Goal: Information Seeking & Learning: Learn about a topic

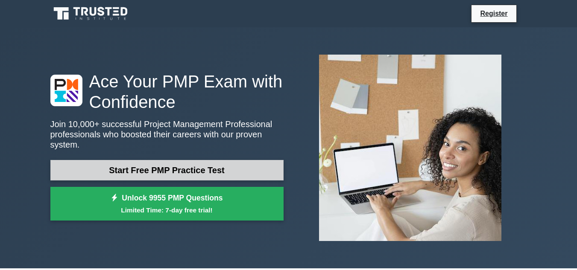
click at [213, 167] on link "Start Free PMP Practice Test" at bounding box center [166, 170] width 233 height 20
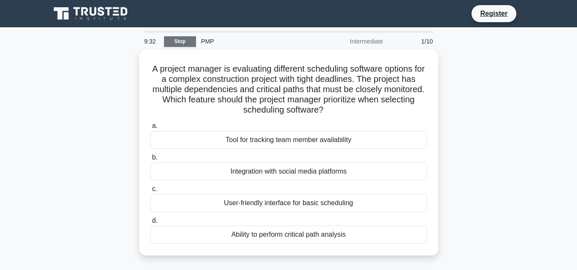
click at [176, 42] on link "Stop" at bounding box center [180, 41] width 32 height 11
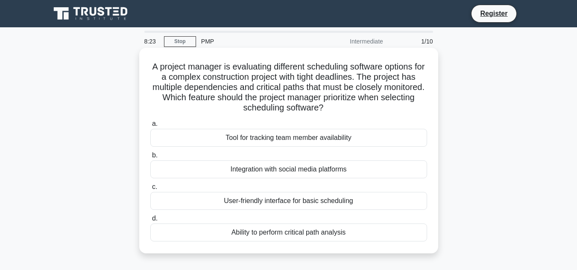
click at [271, 171] on div "Integration with social media platforms" at bounding box center [288, 170] width 277 height 18
click at [150, 158] on input "b. Integration with social media platforms" at bounding box center [150, 156] width 0 height 6
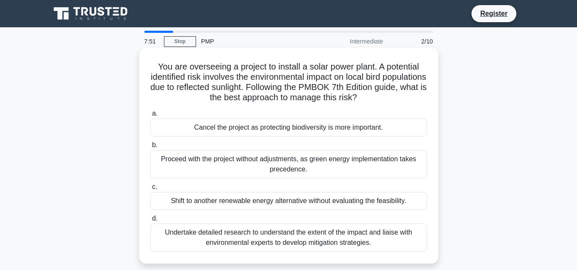
click at [210, 160] on div "Proceed with the project without adjustments, as green energy implementation ta…" at bounding box center [288, 164] width 277 height 28
click at [150, 148] on input "b. Proceed with the project without adjustments, as green energy implementation…" at bounding box center [150, 146] width 0 height 6
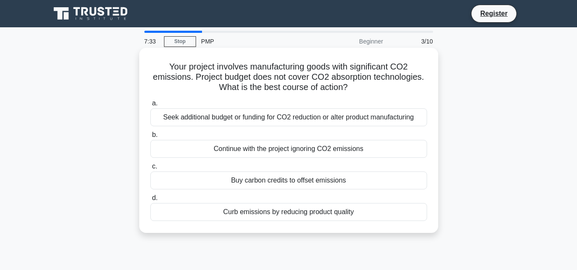
click at [212, 117] on div "Seek additional budget or funding for CO2 reduction or alter product manufactur…" at bounding box center [288, 117] width 277 height 18
click at [150, 106] on input "a. Seek additional budget or funding for CO2 reduction or alter product manufac…" at bounding box center [150, 104] width 0 height 6
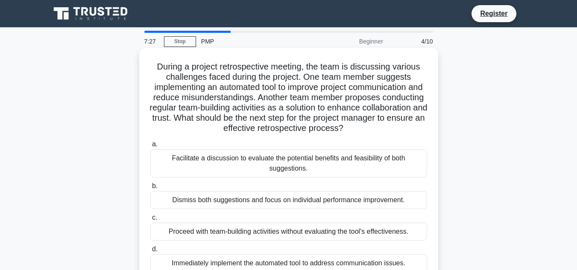
click at [260, 204] on div "Dismiss both suggestions and focus on individual performance improvement." at bounding box center [288, 200] width 277 height 18
click at [150, 189] on input "b. Dismiss both suggestions and focus on individual performance improvement." at bounding box center [150, 187] width 0 height 6
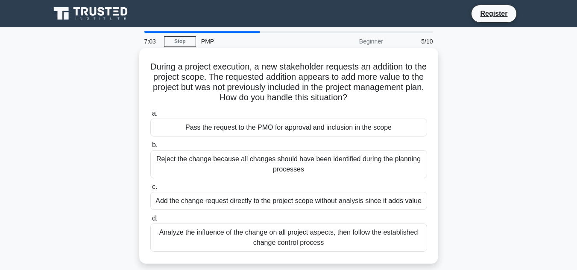
click at [240, 156] on div "Reject the change because all changes should have been identified during the pl…" at bounding box center [288, 164] width 277 height 28
click at [150, 148] on input "b. Reject the change because all changes should have been identified during the…" at bounding box center [150, 146] width 0 height 6
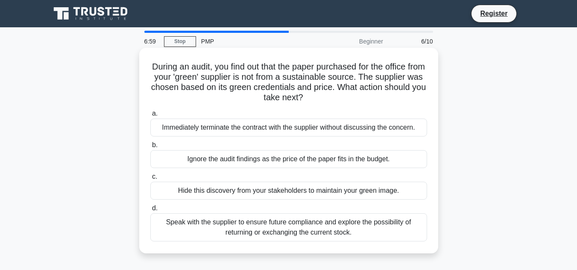
click at [248, 193] on div "Hide this discovery from your stakeholders to maintain your green image." at bounding box center [288, 191] width 277 height 18
click at [150, 180] on input "c. Hide this discovery from your stakeholders to maintain your green image." at bounding box center [150, 177] width 0 height 6
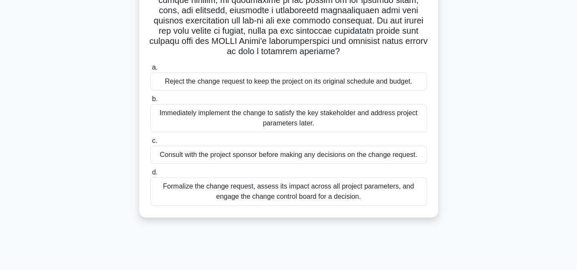
scroll to position [191, 0]
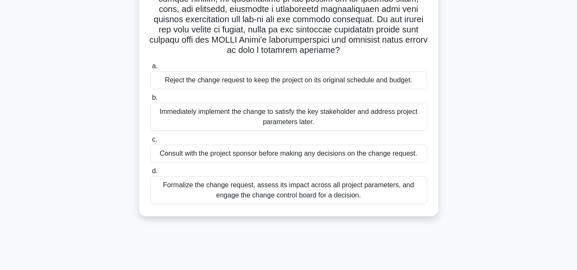
click at [232, 123] on div "Immediately implement the change to satisfy the key stakeholder and address pro…" at bounding box center [288, 117] width 277 height 28
click at [150, 101] on input "b. Immediately implement the change to satisfy the key stakeholder and address …" at bounding box center [150, 98] width 0 height 6
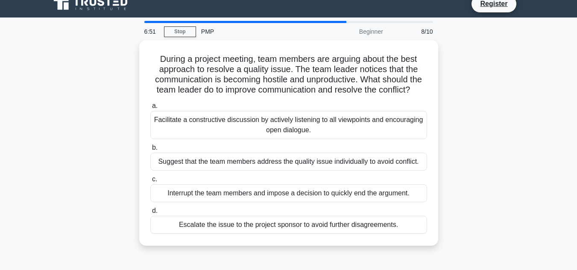
scroll to position [0, 0]
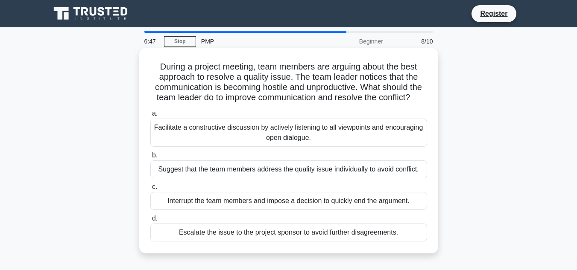
click at [266, 199] on div "Interrupt the team members and impose a decision to quickly end the argument." at bounding box center [288, 201] width 277 height 18
click at [150, 190] on input "c. Interrupt the team members and impose a decision to quickly end the argument." at bounding box center [150, 187] width 0 height 6
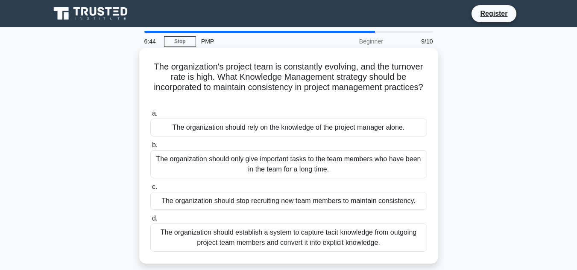
click at [245, 127] on div "The organization should rely on the knowledge of the project manager alone." at bounding box center [288, 128] width 277 height 18
click at [150, 117] on input "a. The organization should rely on the knowledge of the project manager alone." at bounding box center [150, 114] width 0 height 6
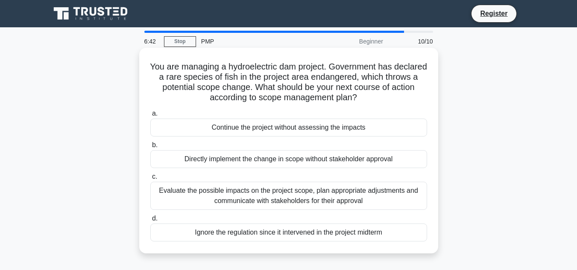
click at [238, 188] on div "Evaluate the possible impacts on the project scope, plan appropriate adjustment…" at bounding box center [288, 196] width 277 height 28
click at [150, 180] on input "c. Evaluate the possible impacts on the project scope, plan appropriate adjustm…" at bounding box center [150, 177] width 0 height 6
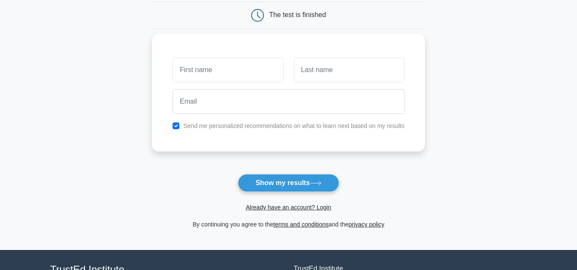
scroll to position [85, 0]
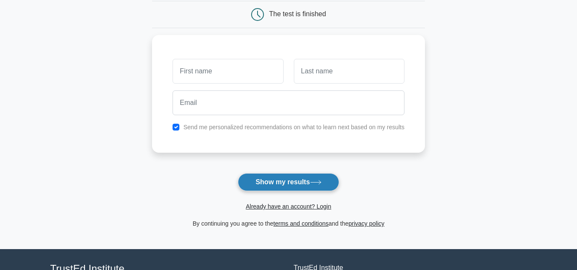
click at [292, 180] on button "Show my results" at bounding box center [288, 182] width 101 height 18
